Goal: Check status: Check status

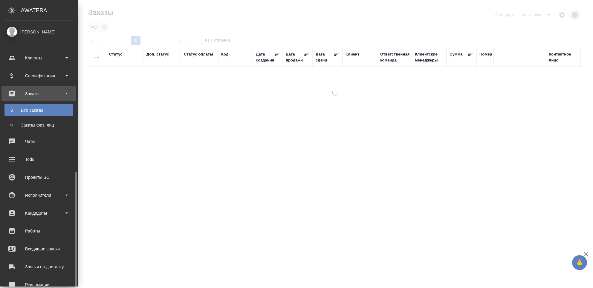
scroll to position [86, 0]
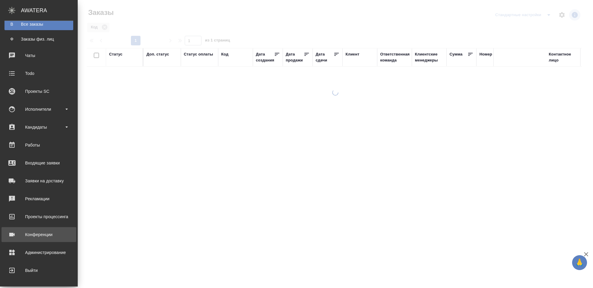
click at [23, 241] on link "Конференции" at bounding box center [38, 234] width 75 height 15
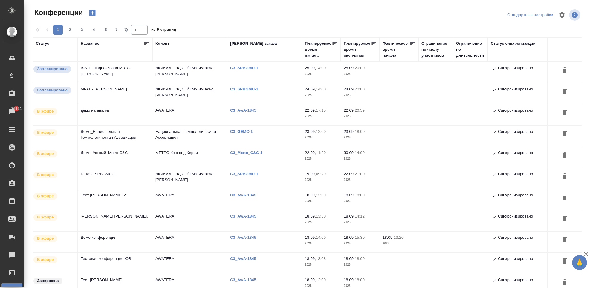
click at [327, 12] on div at bounding box center [309, 15] width 184 height 14
click at [309, 16] on div at bounding box center [309, 15] width 184 height 14
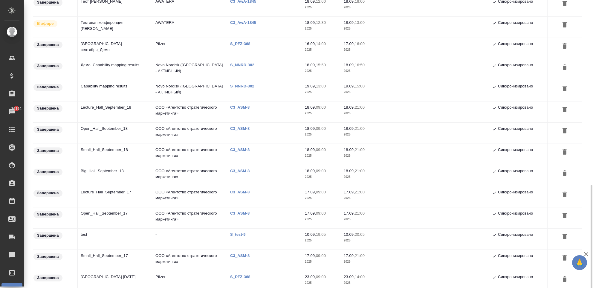
scroll to position [314, 0]
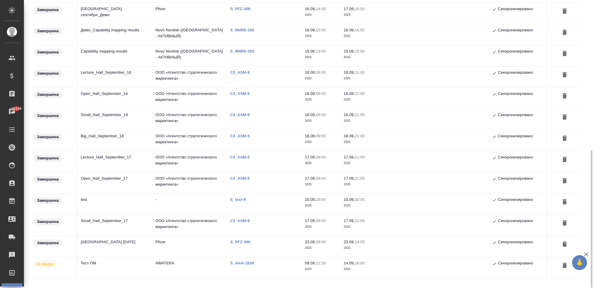
click at [238, 74] on p "C3_ASM-8" at bounding box center [242, 72] width 24 height 4
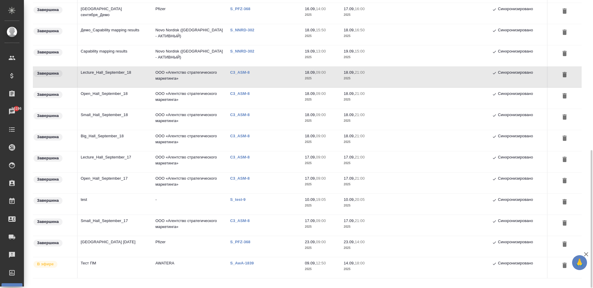
click at [273, 79] on td "C3_ASM-8" at bounding box center [264, 77] width 75 height 21
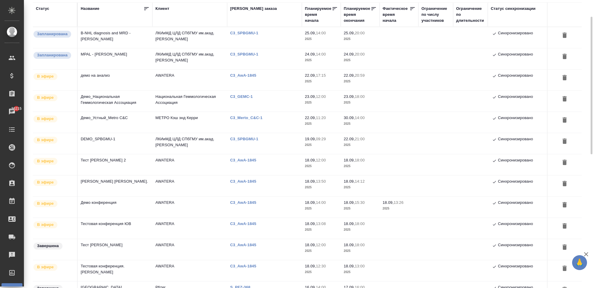
scroll to position [0, 0]
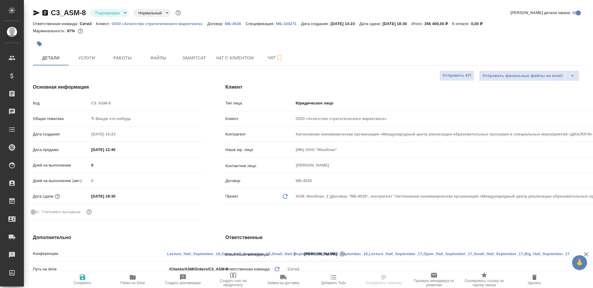
select select "RU"
type input "[PERSON_NAME]"
type input "Баданян Артак"
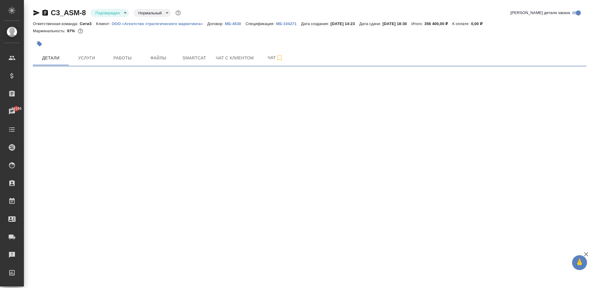
select select "RU"
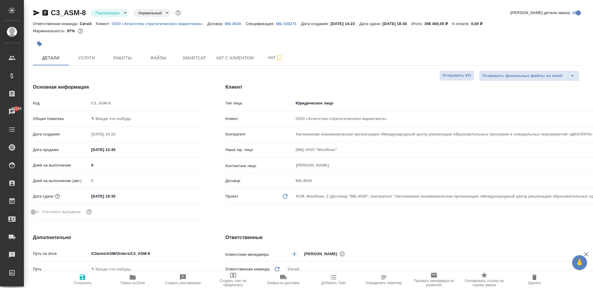
type textarea "x"
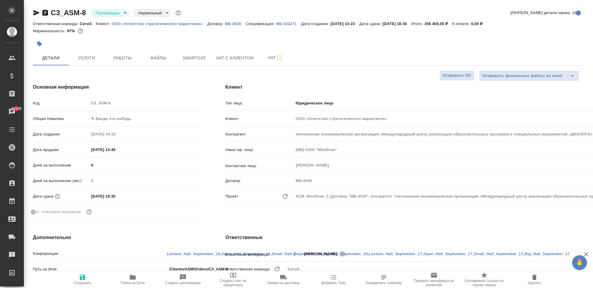
type textarea "x"
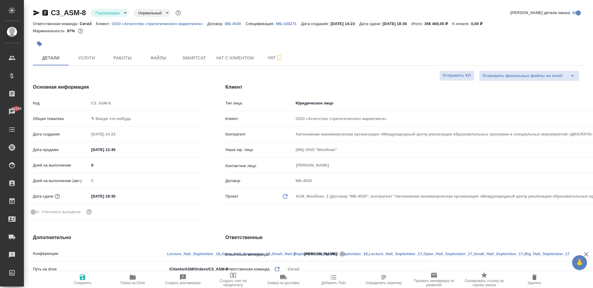
type textarea "x"
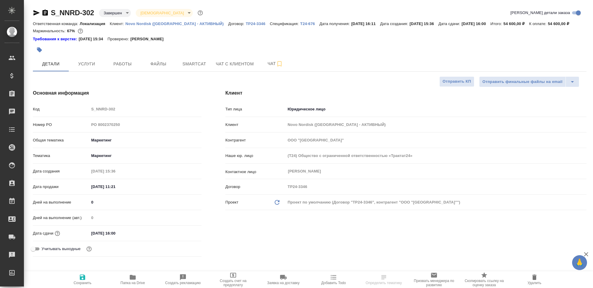
select select "RU"
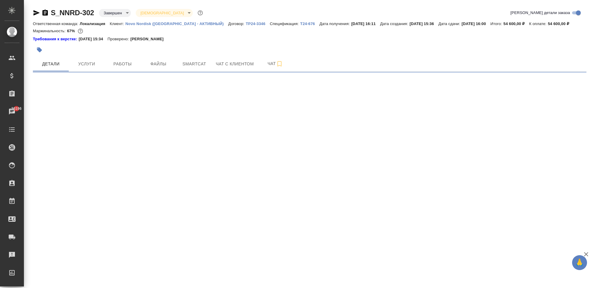
select select "RU"
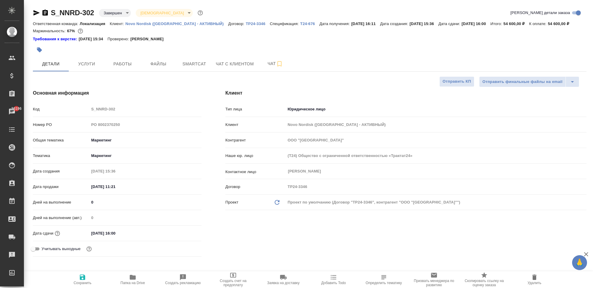
type textarea "x"
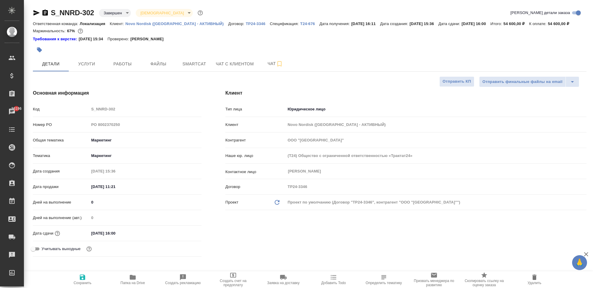
type textarea "x"
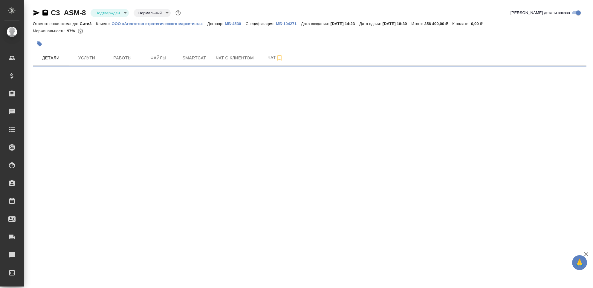
select select "RU"
